Goal: Task Accomplishment & Management: Use online tool/utility

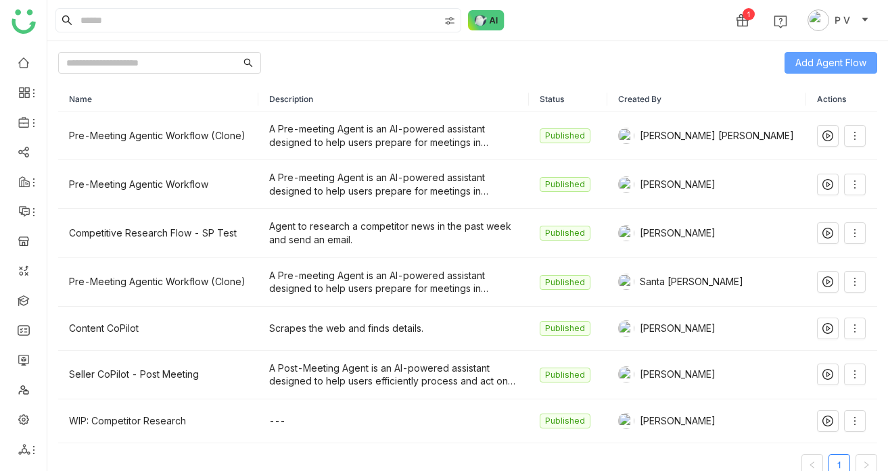
click at [806, 71] on button "Add Agent Flow" at bounding box center [831, 63] width 93 height 22
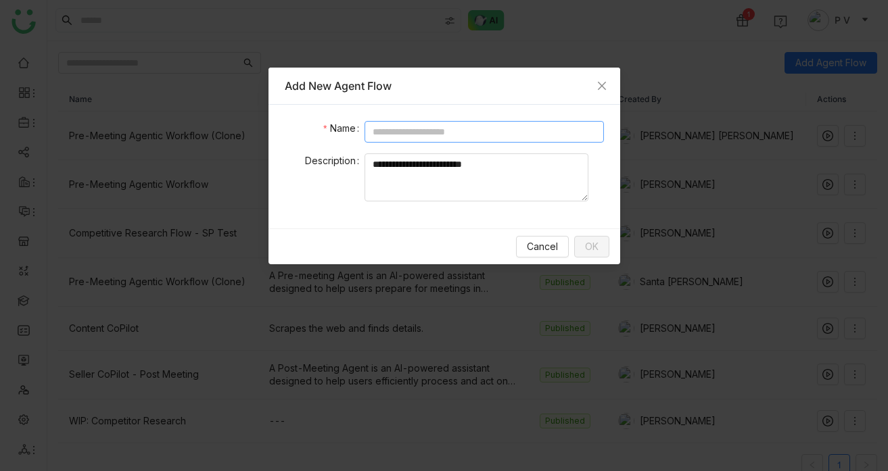
click at [425, 135] on input at bounding box center [484, 132] width 239 height 22
click at [607, 83] on span "Close" at bounding box center [602, 86] width 37 height 37
